Goal: Information Seeking & Learning: Learn about a topic

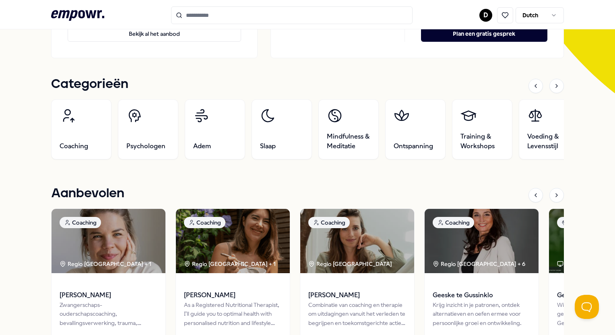
scroll to position [227, 0]
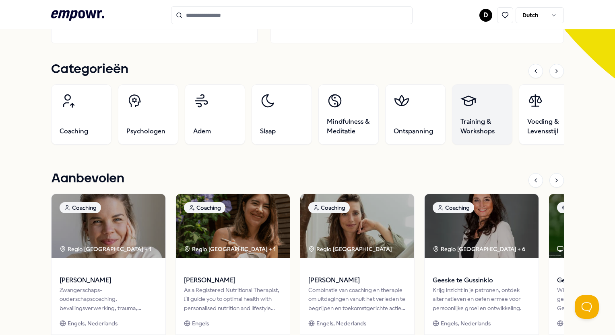
click at [490, 120] on span "Training & Workshops" at bounding box center [481, 126] width 43 height 19
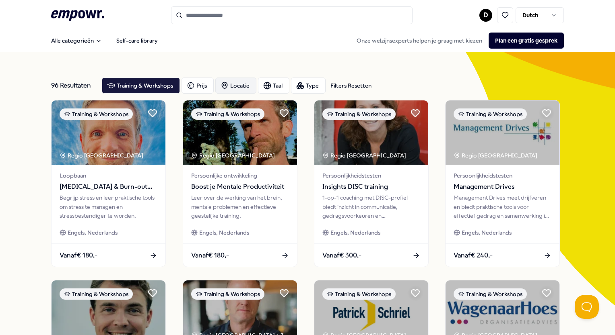
click at [229, 80] on div "Locatie" at bounding box center [235, 86] width 41 height 16
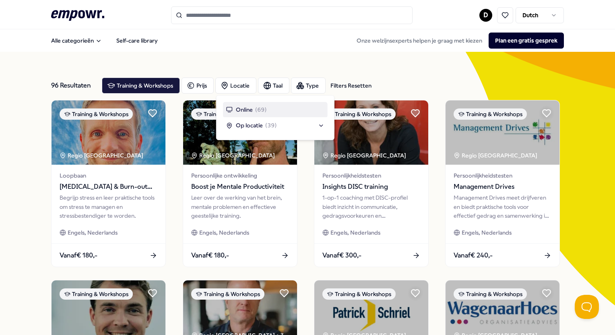
click at [256, 112] on span "( 69 )" at bounding box center [261, 109] width 12 height 9
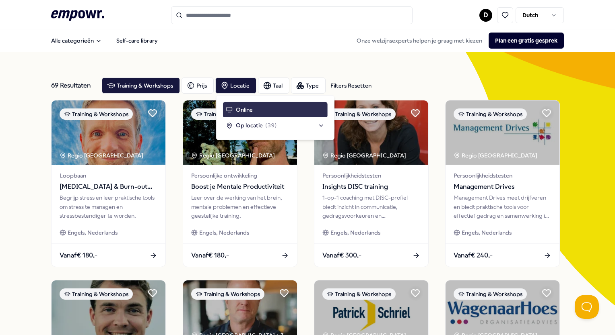
click at [256, 112] on div "Online" at bounding box center [275, 109] width 105 height 15
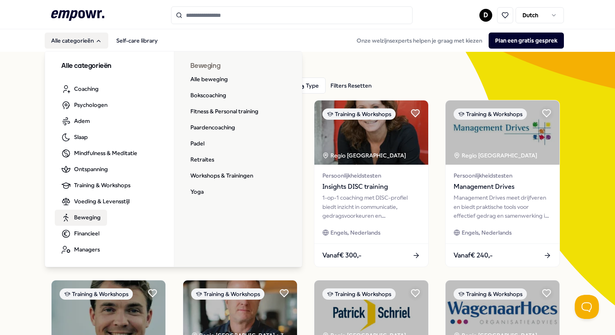
click at [87, 219] on span "Beweging" at bounding box center [87, 217] width 27 height 9
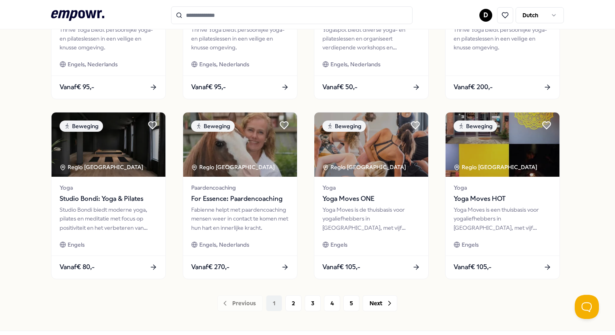
scroll to position [383, 0]
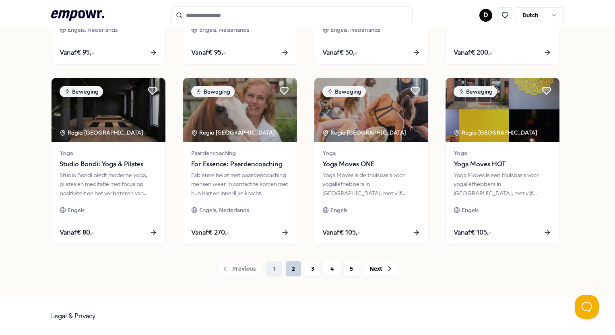
click at [287, 269] on button "2" at bounding box center [293, 269] width 16 height 16
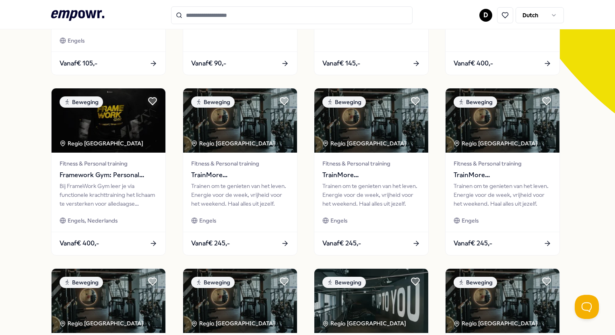
scroll to position [383, 0]
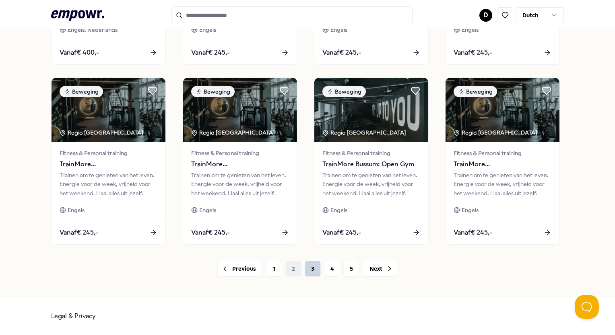
click at [311, 273] on button "3" at bounding box center [312, 269] width 16 height 16
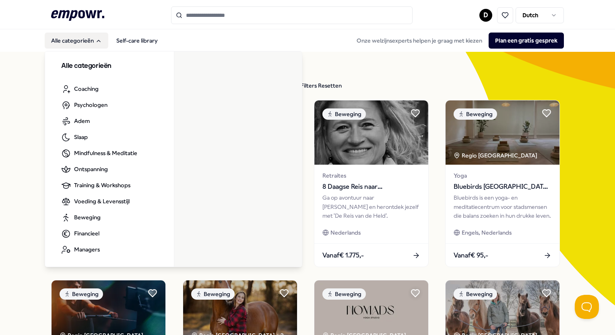
click at [93, 67] on h3 "Alle categorieën" at bounding box center [109, 66] width 97 height 10
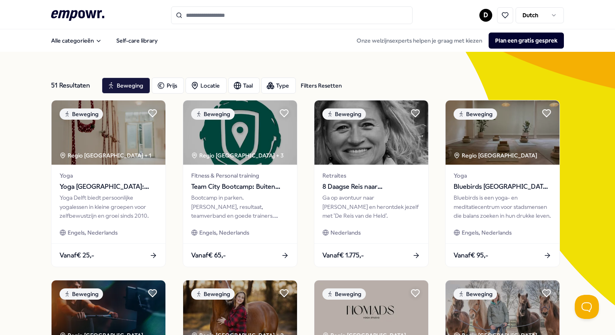
click at [86, 12] on icon at bounding box center [77, 15] width 53 height 10
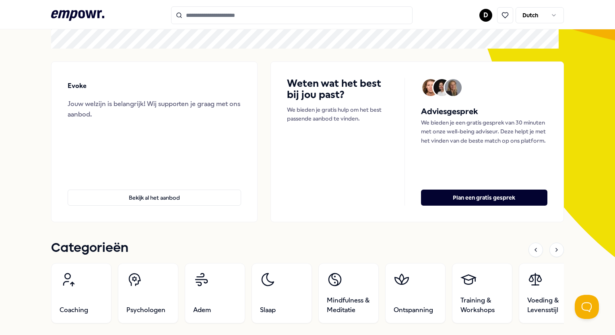
scroll to position [97, 0]
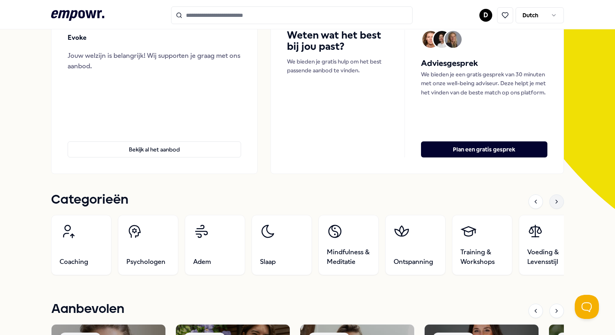
click at [553, 200] on icon at bounding box center [556, 202] width 6 height 6
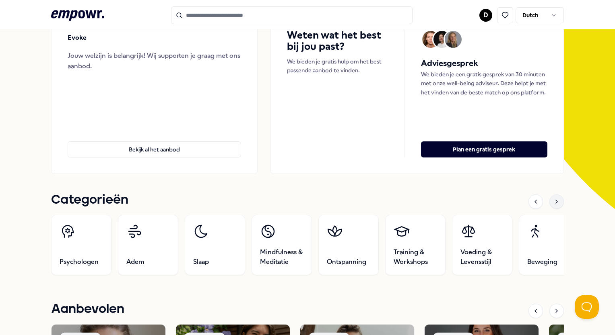
click at [553, 200] on icon at bounding box center [556, 202] width 6 height 6
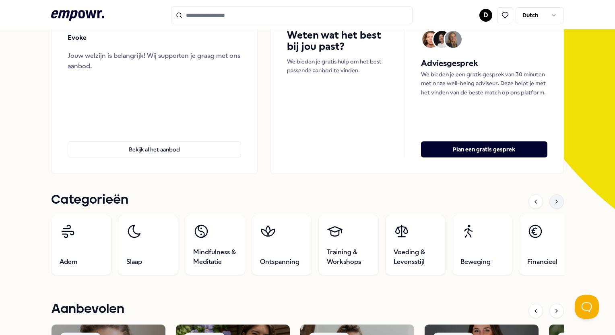
click at [553, 200] on icon at bounding box center [556, 202] width 6 height 6
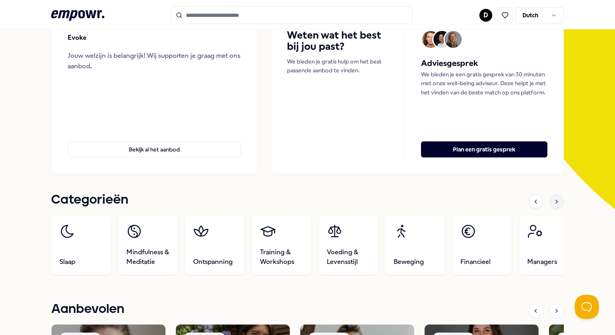
click at [553, 200] on icon at bounding box center [556, 202] width 6 height 6
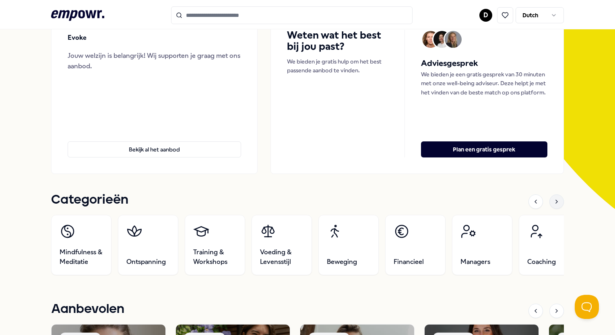
click at [553, 200] on icon at bounding box center [556, 202] width 6 height 6
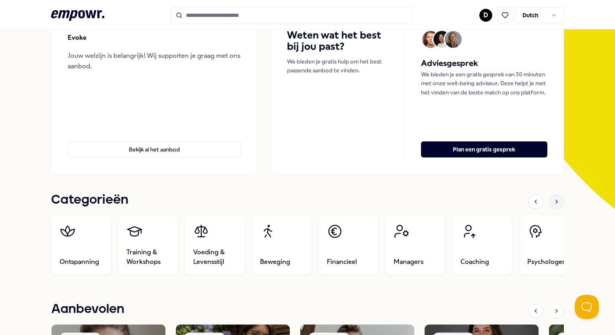
click at [553, 200] on icon at bounding box center [556, 202] width 6 height 6
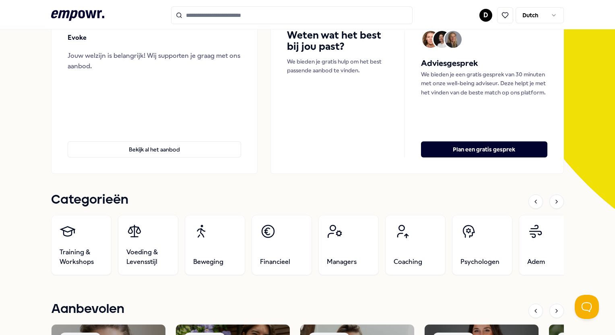
click at [239, 17] on input "Search for products, categories or subcategories" at bounding box center [291, 15] width 241 height 18
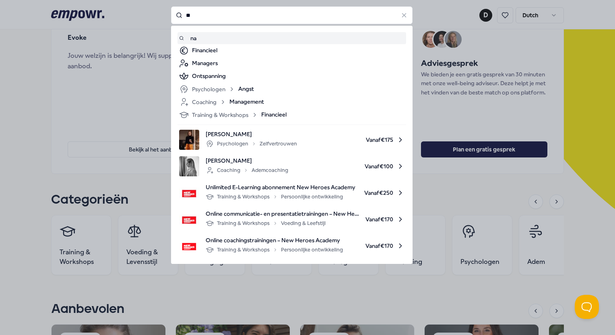
type input "*"
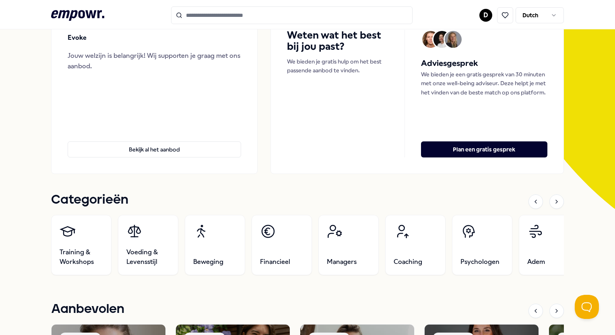
type input "*"
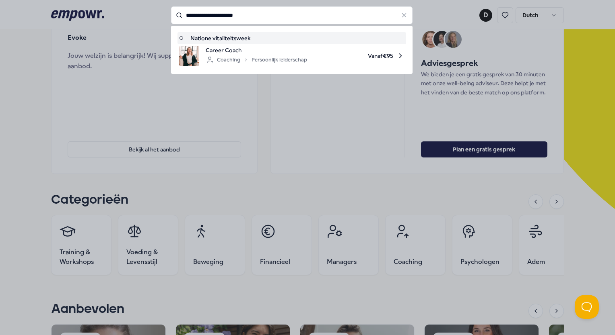
type input "**********"
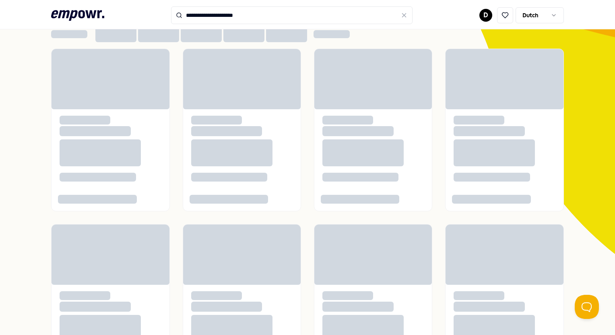
scroll to position [23, 0]
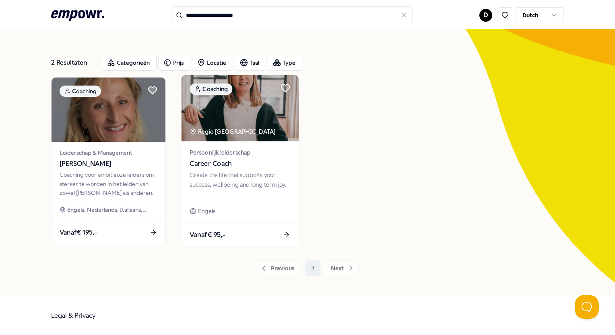
click at [253, 137] on img at bounding box center [239, 108] width 117 height 66
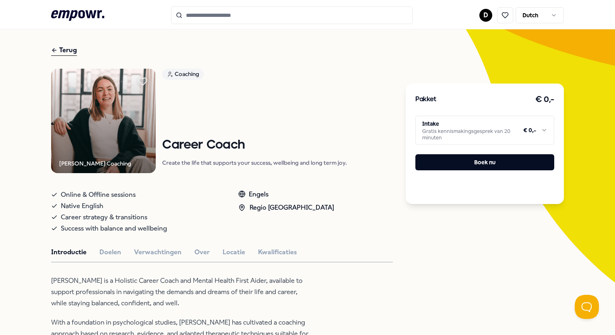
type input "**********"
